Goal: Task Accomplishment & Management: Use online tool/utility

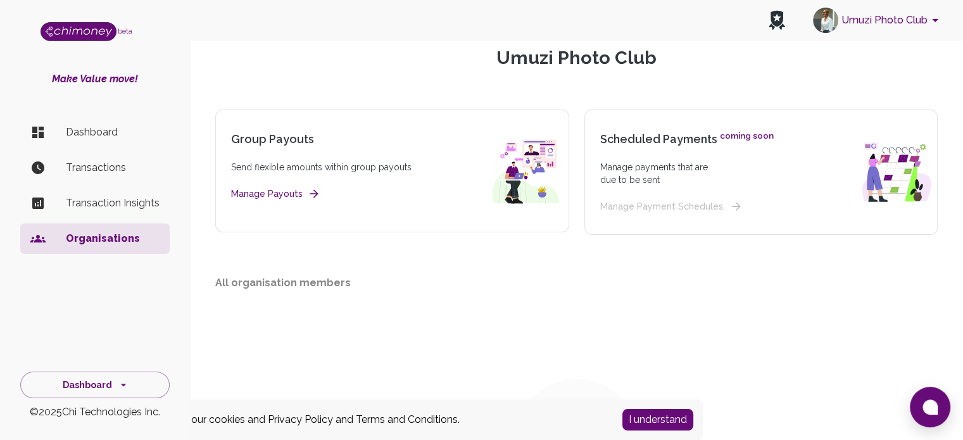
scroll to position [50, 0]
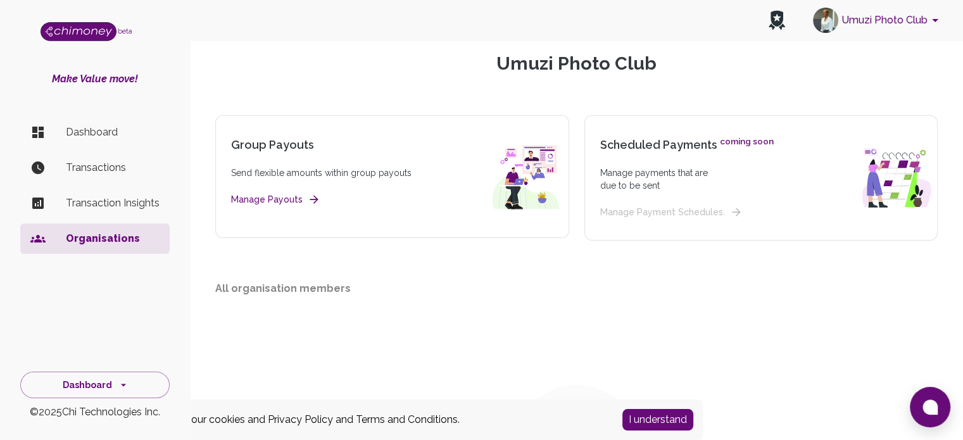
click at [286, 254] on div "Organisations > Umuzi Photo Club Umuzi Photo Club Group Payouts Send flexible a…" at bounding box center [576, 298] width 752 height 552
click at [289, 251] on div "Organisations > Umuzi Photo Club Umuzi Photo Club Group Payouts Send flexible a…" at bounding box center [576, 298] width 752 height 552
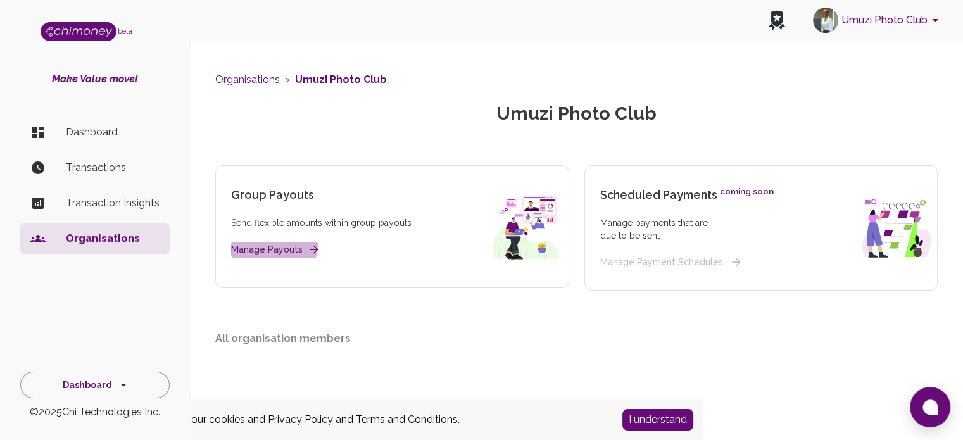
click at [273, 245] on button "Manage Payouts" at bounding box center [274, 250] width 87 height 16
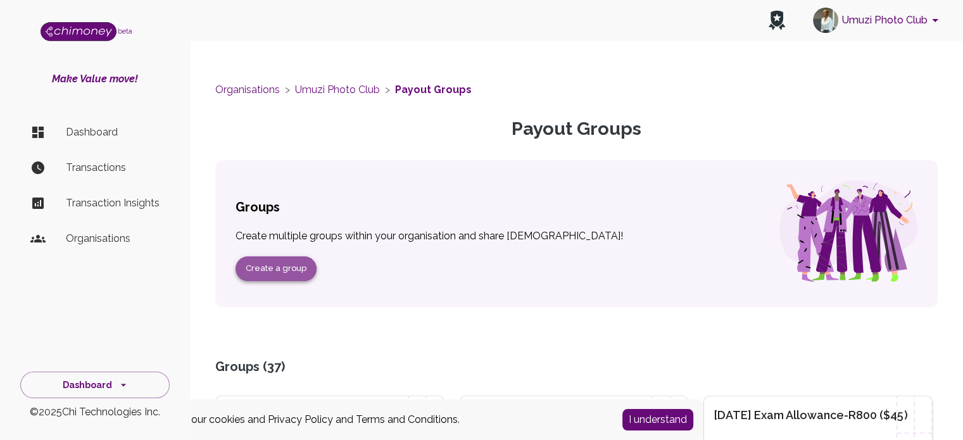
click at [289, 267] on button "Create a group" at bounding box center [275, 268] width 81 height 25
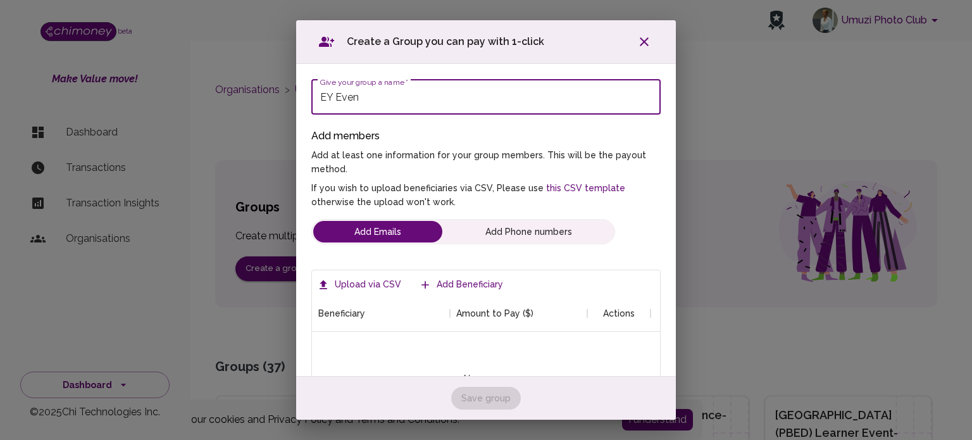
scroll to position [120, 329]
type input "EY Event Travel Stipend"
click at [371, 282] on label "Upload via CSV" at bounding box center [361, 284] width 92 height 23
click at [0, 0] on input "Upload via CSV" at bounding box center [0, 0] width 0 height 0
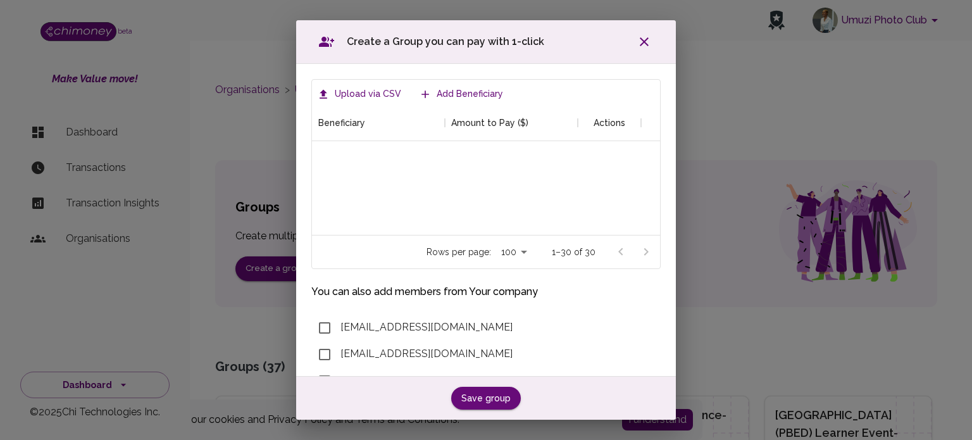
scroll to position [532, 0]
click at [476, 398] on button "Save group" at bounding box center [486, 398] width 70 height 23
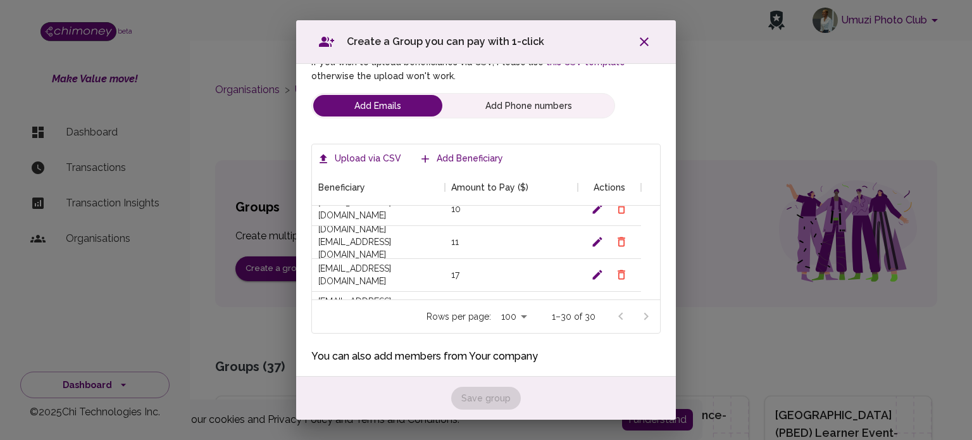
scroll to position [282, 0]
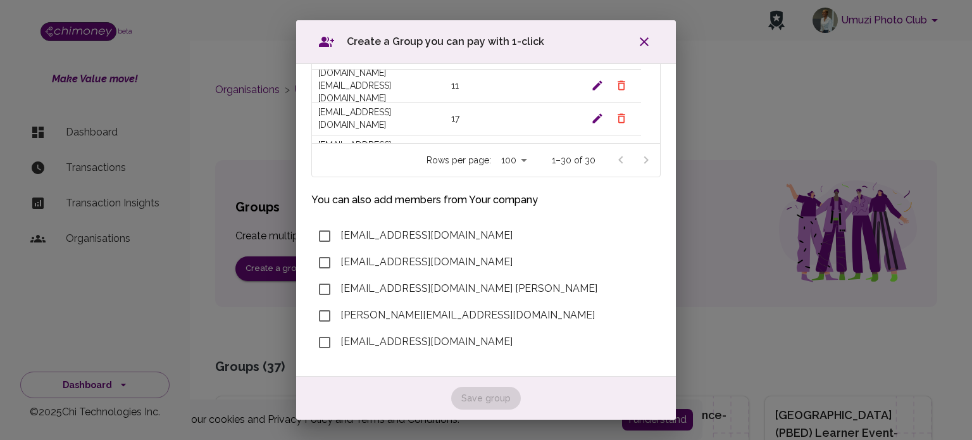
click at [501, 398] on div "Save group" at bounding box center [486, 399] width 380 height 44
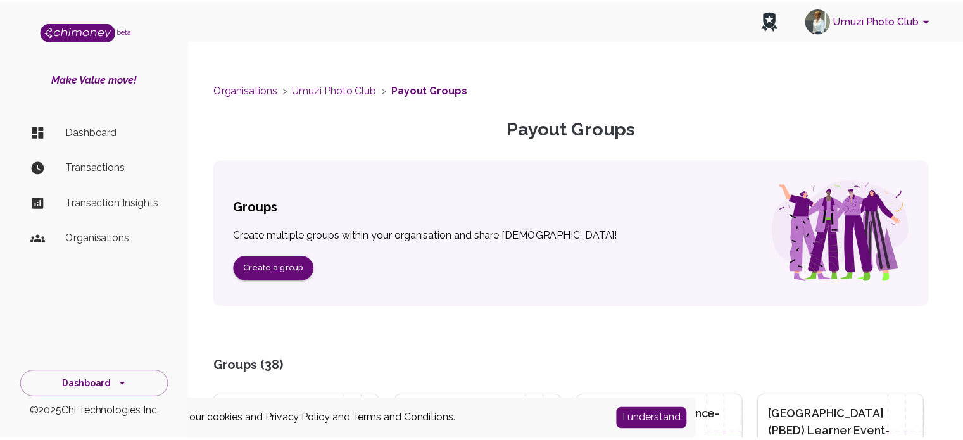
scroll to position [0, 0]
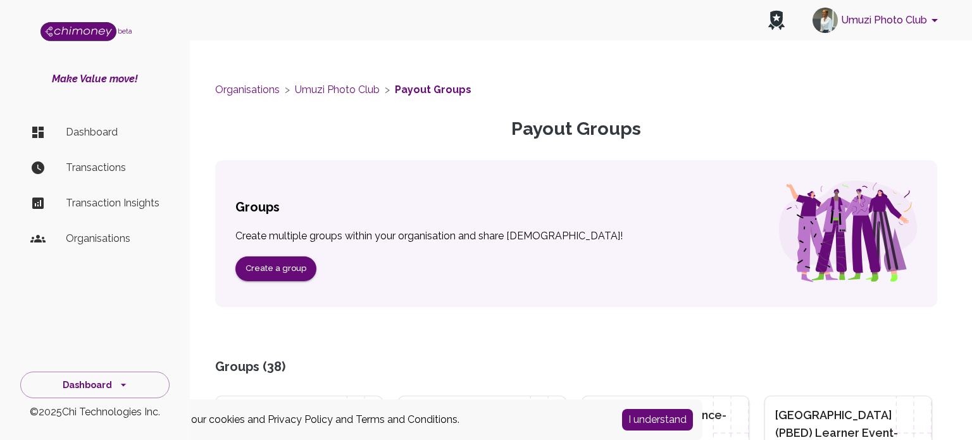
click at [585, 311] on div "[PERSON_NAME][EMAIL_ADDRESS][DOMAIN_NAME]" at bounding box center [485, 316] width 349 height 27
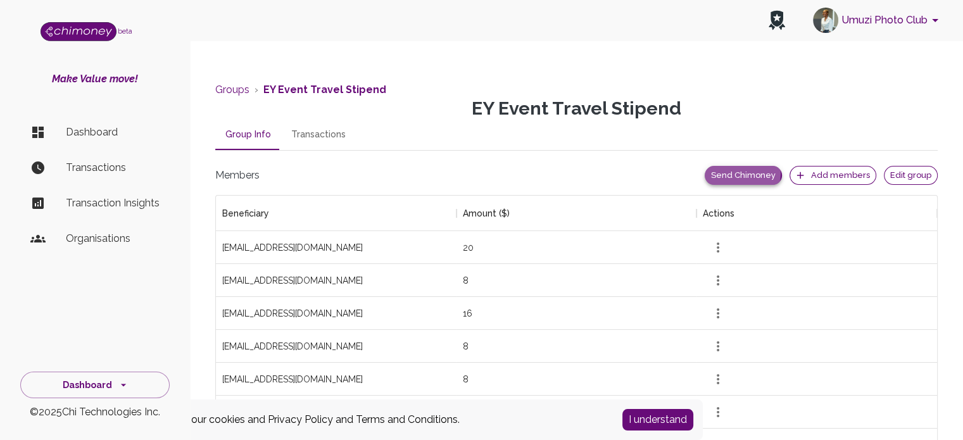
click at [749, 173] on button "Send Chimoney" at bounding box center [742, 176] width 77 height 20
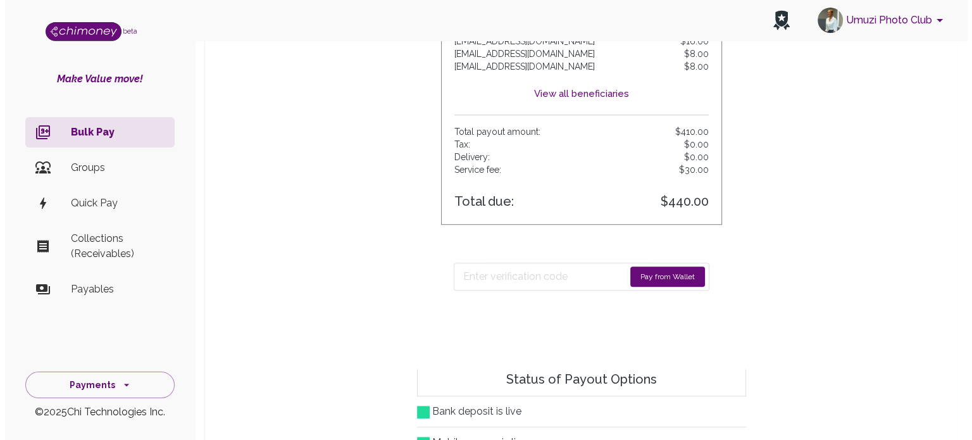
scroll to position [764, 0]
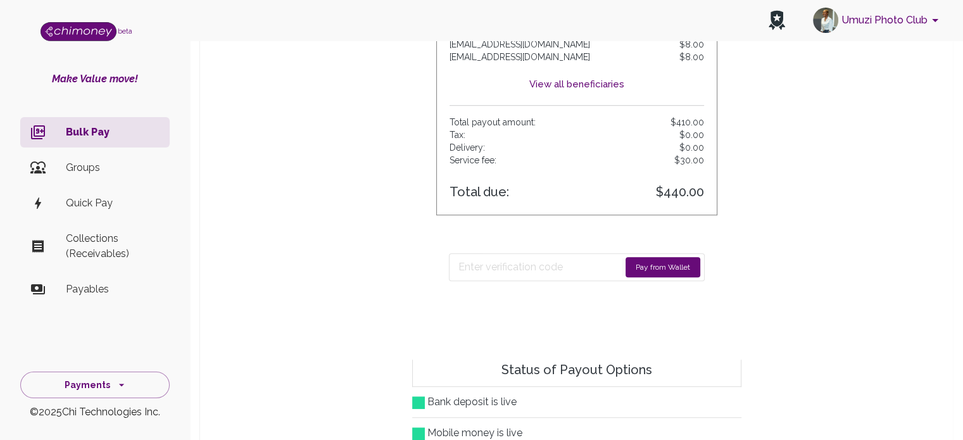
click at [668, 265] on button "Pay from Wallet" at bounding box center [662, 267] width 75 height 20
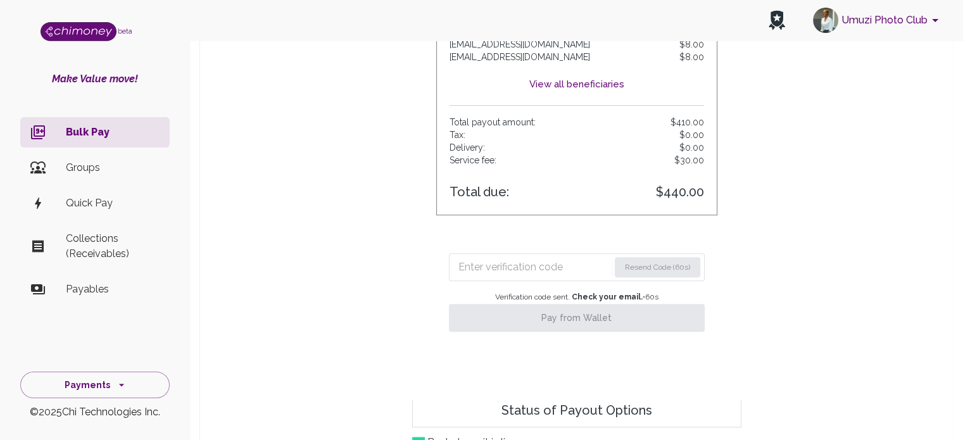
click at [479, 263] on input "Enter verification code" at bounding box center [533, 267] width 151 height 20
type input "7"
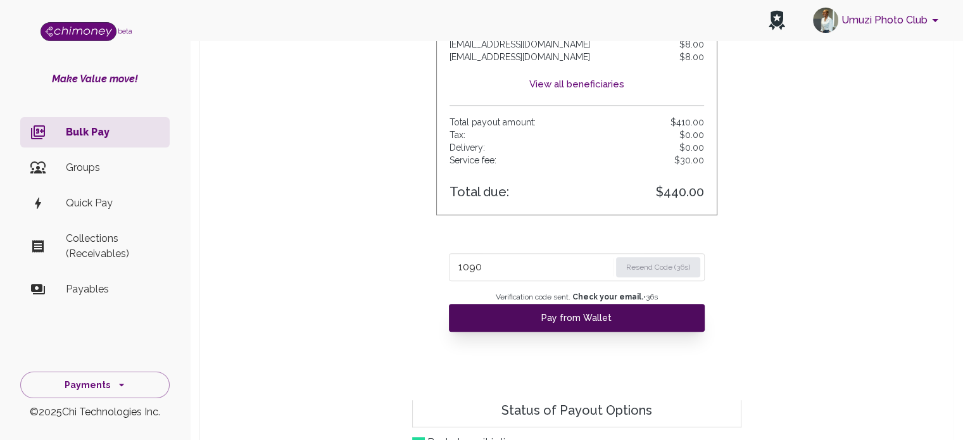
type input "1090"
click at [521, 316] on button "Pay from Wallet" at bounding box center [577, 318] width 256 height 28
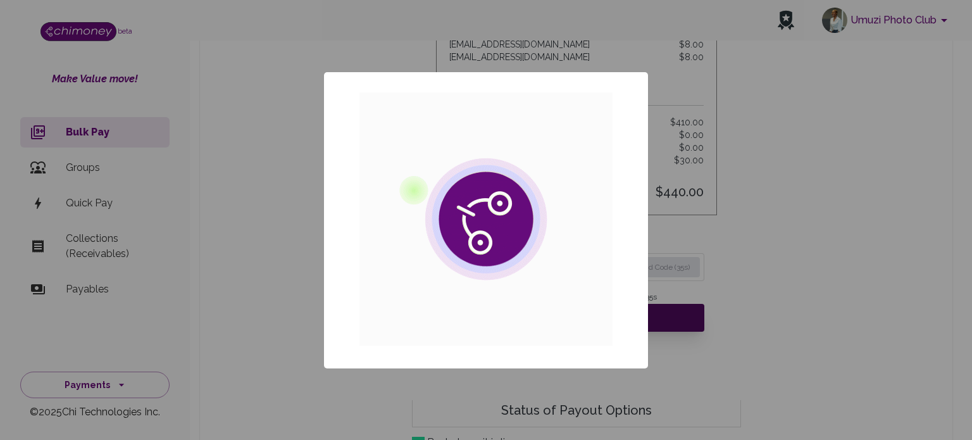
scroll to position [154, 691]
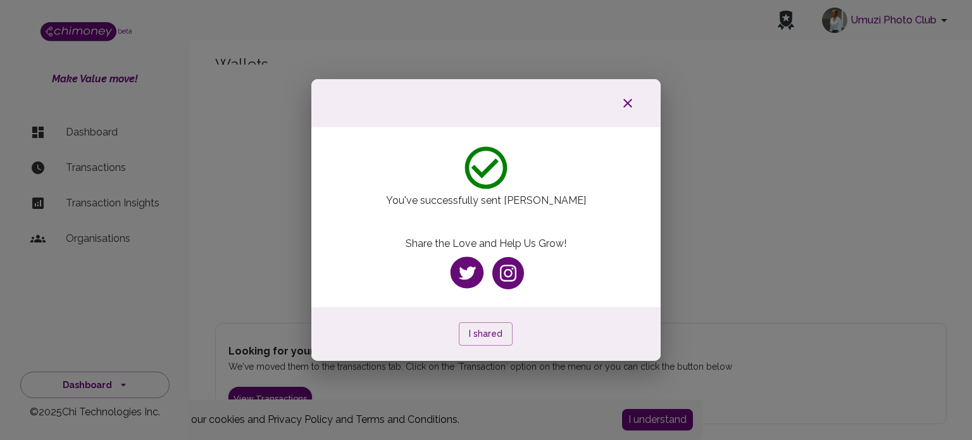
scroll to position [11, 0]
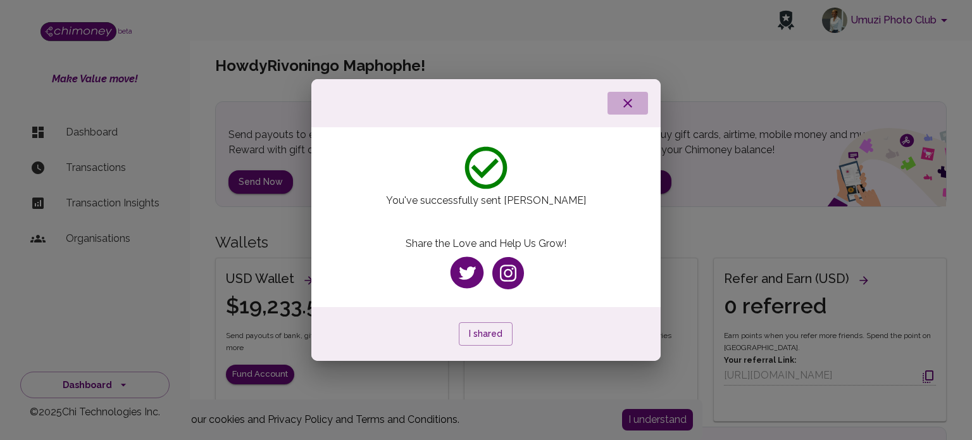
click at [622, 104] on icon "button" at bounding box center [627, 103] width 15 height 15
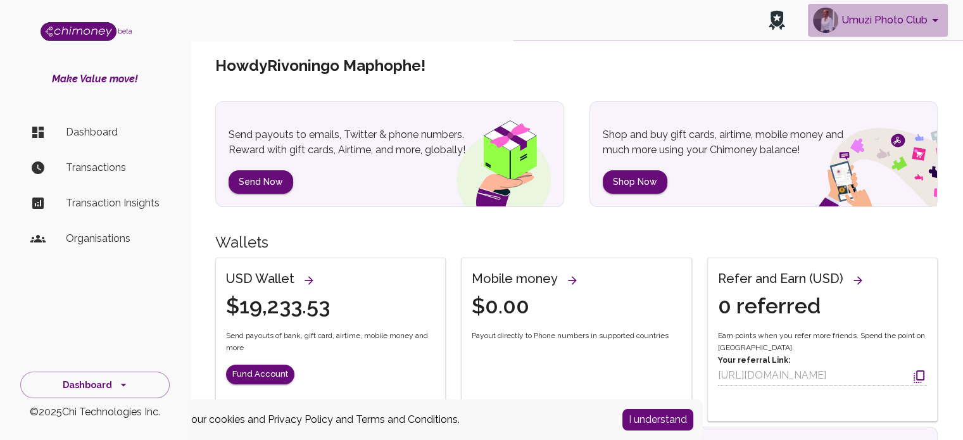
click at [856, 25] on button "Umuzi Photo Club" at bounding box center [878, 20] width 140 height 33
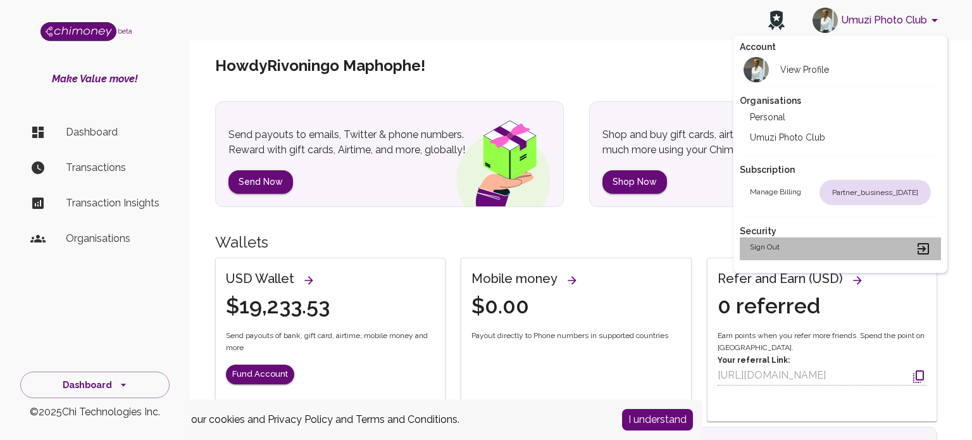
click at [785, 247] on div "Sign out" at bounding box center [841, 248] width 182 height 15
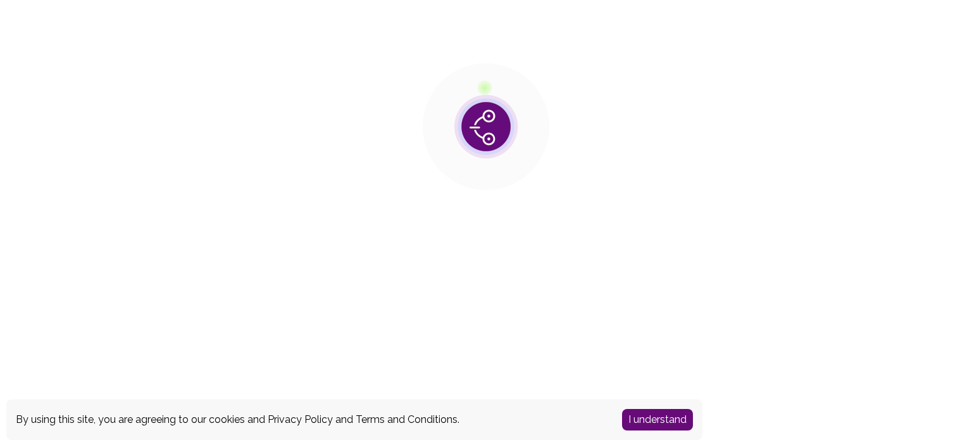
scroll to position [0, 0]
